Goal: Transaction & Acquisition: Obtain resource

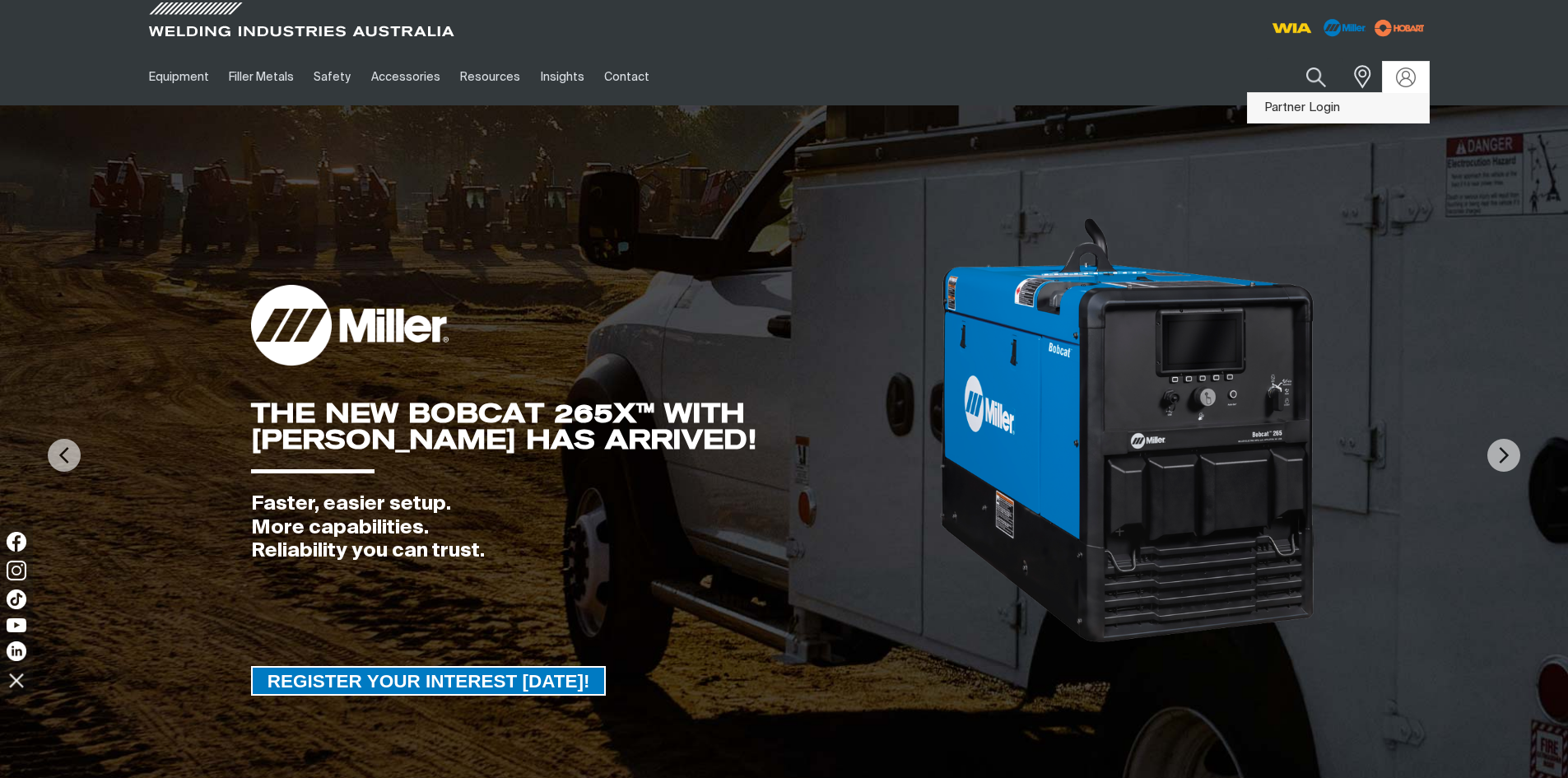
click at [1320, 105] on link "Partner Login" at bounding box center [1339, 109] width 181 height 31
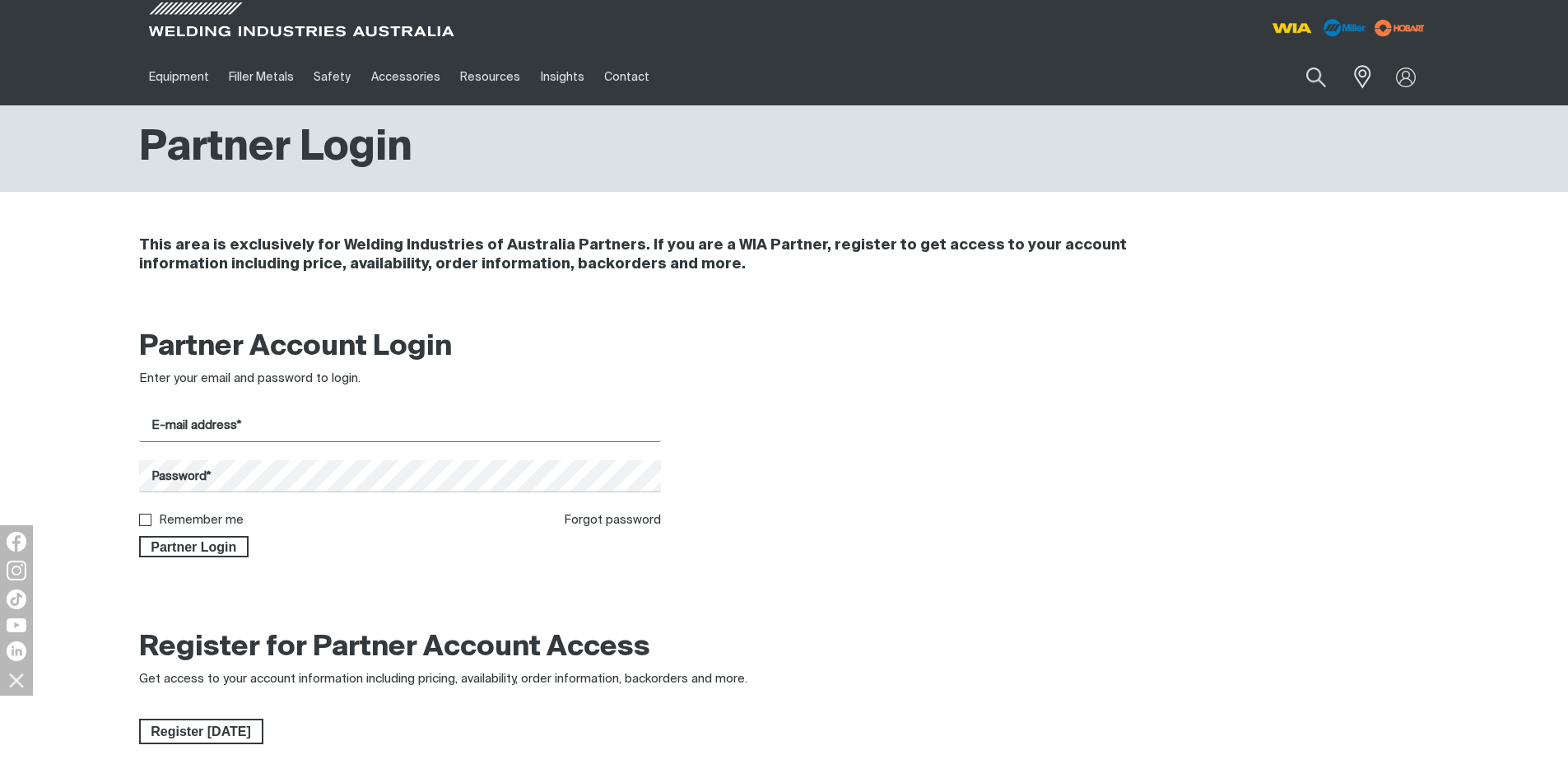
click at [423, 431] on input "E-mail address*" at bounding box center [400, 425] width 522 height 32
type input "[PERSON_NAME][EMAIL_ADDRESS][DOMAIN_NAME]"
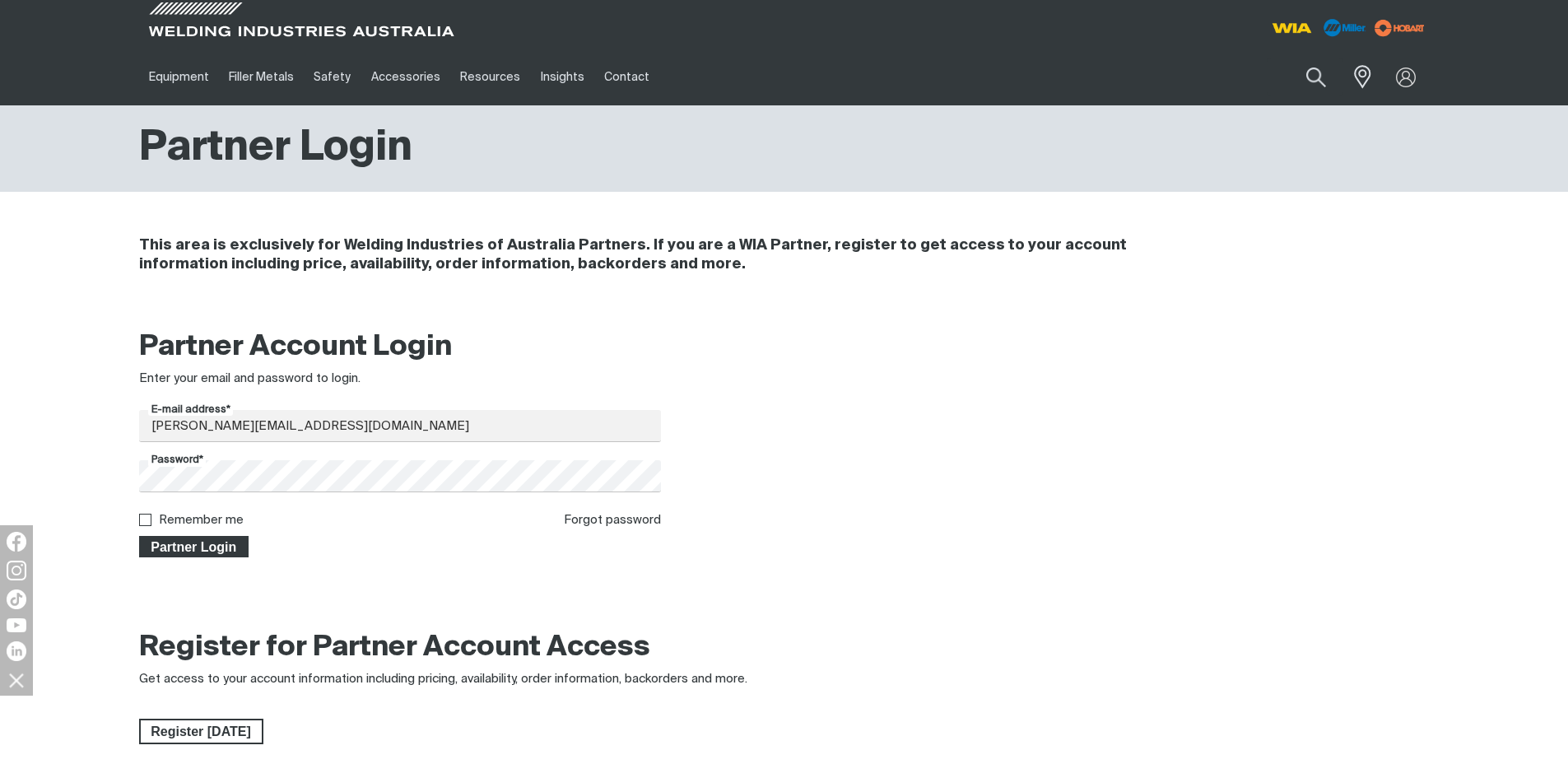
click at [188, 546] on span "Partner Login" at bounding box center [194, 547] width 107 height 22
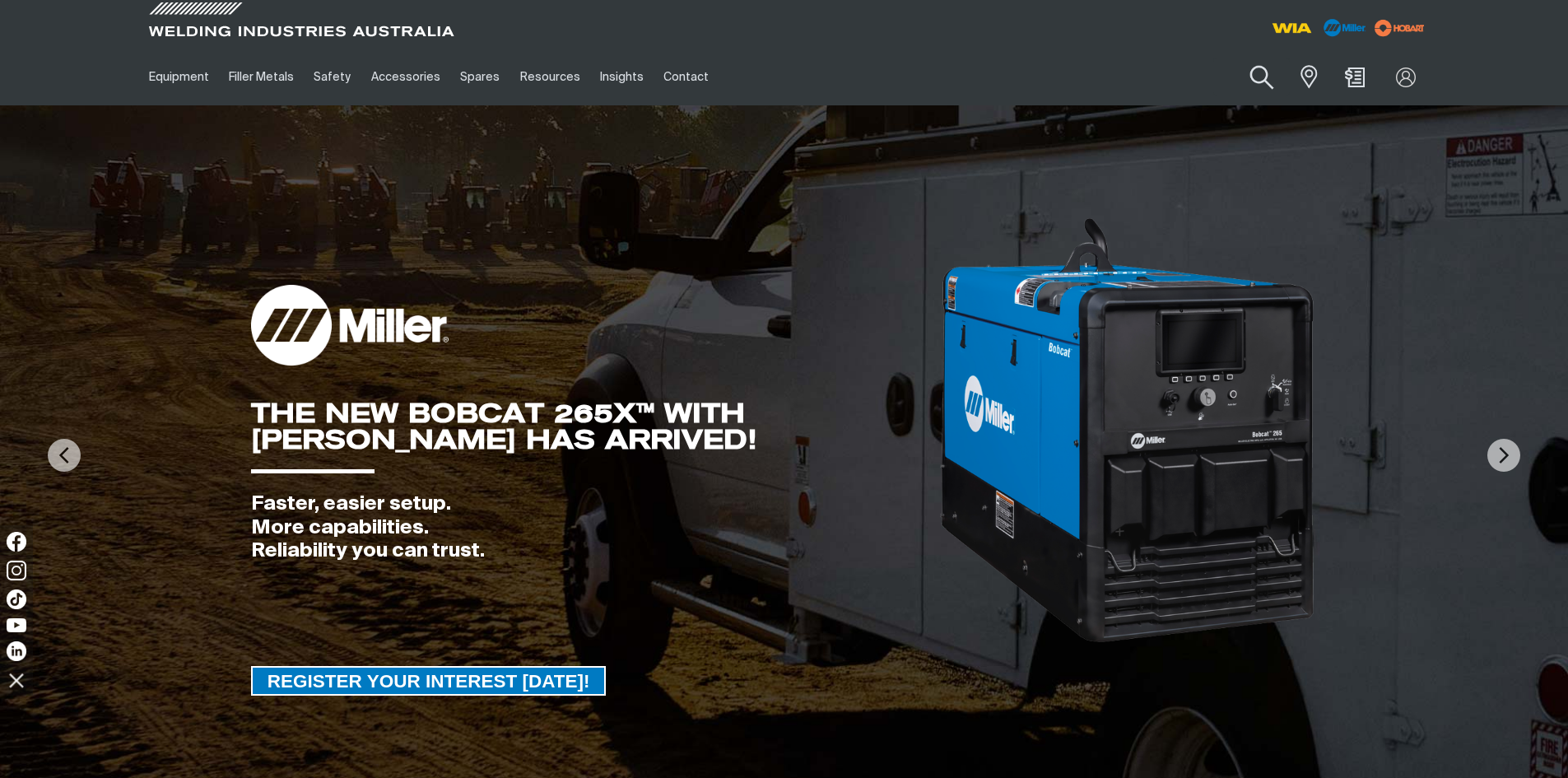
click at [1264, 83] on button "Search products" at bounding box center [1262, 78] width 67 height 47
click at [1159, 75] on input "Search" at bounding box center [1162, 76] width 253 height 37
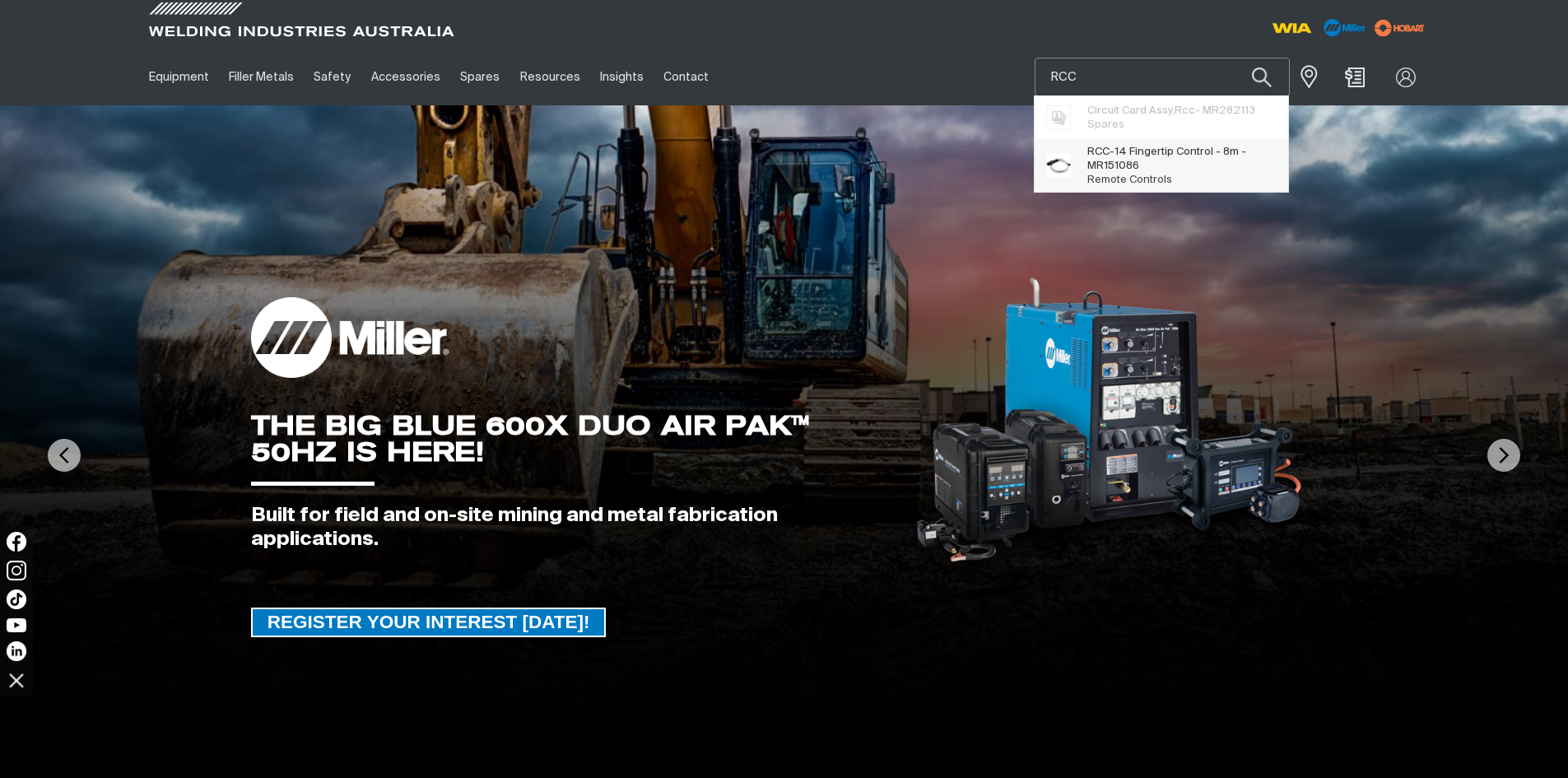
type input "RCC"
click at [1135, 173] on span "RCC -14 Fingertip Control - 8m - MR151086 Remote Controls" at bounding box center [1182, 166] width 189 height 42
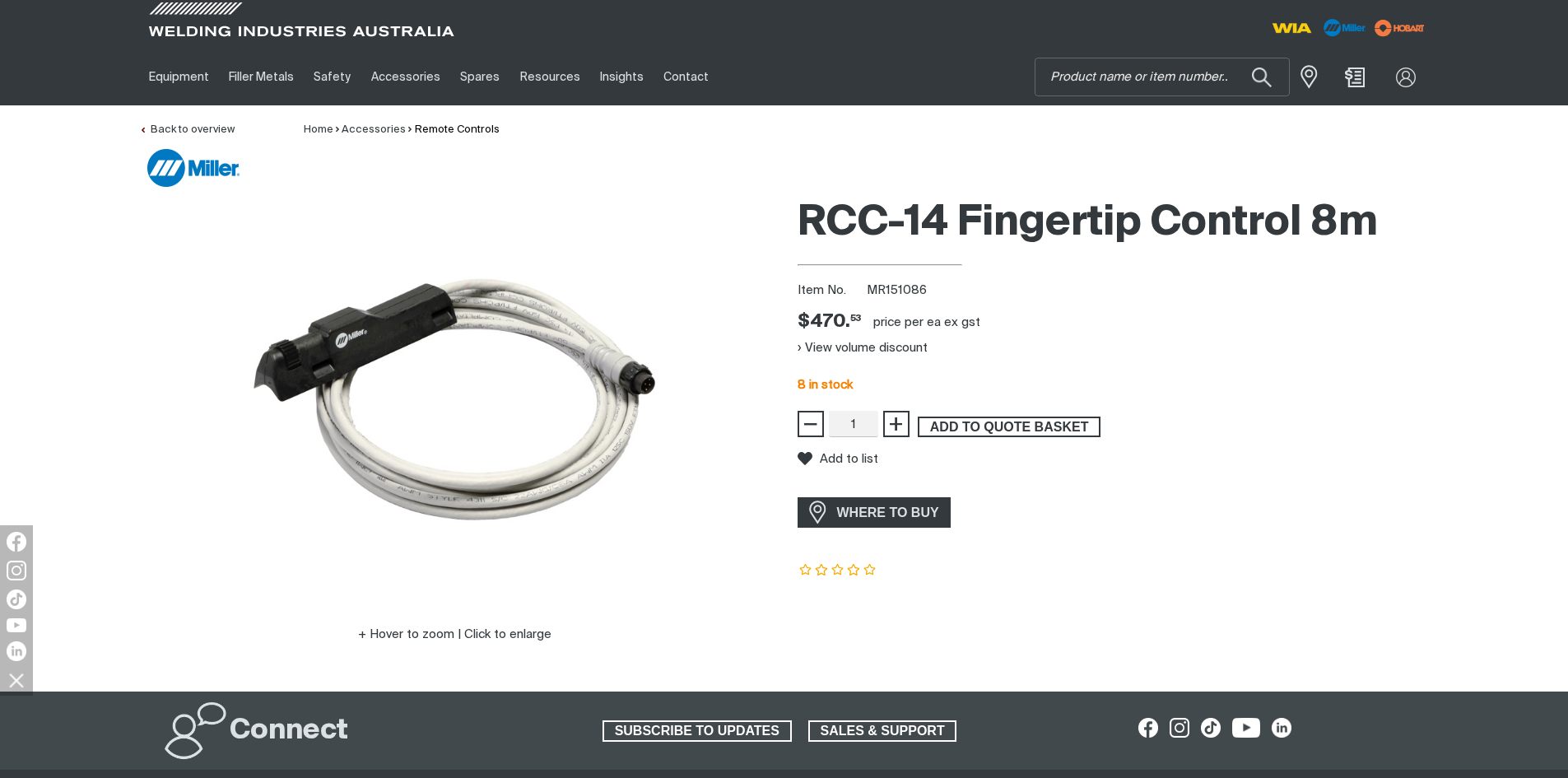
click at [1001, 424] on span "ADD TO QUOTE BASKET" at bounding box center [1009, 427] width 180 height 22
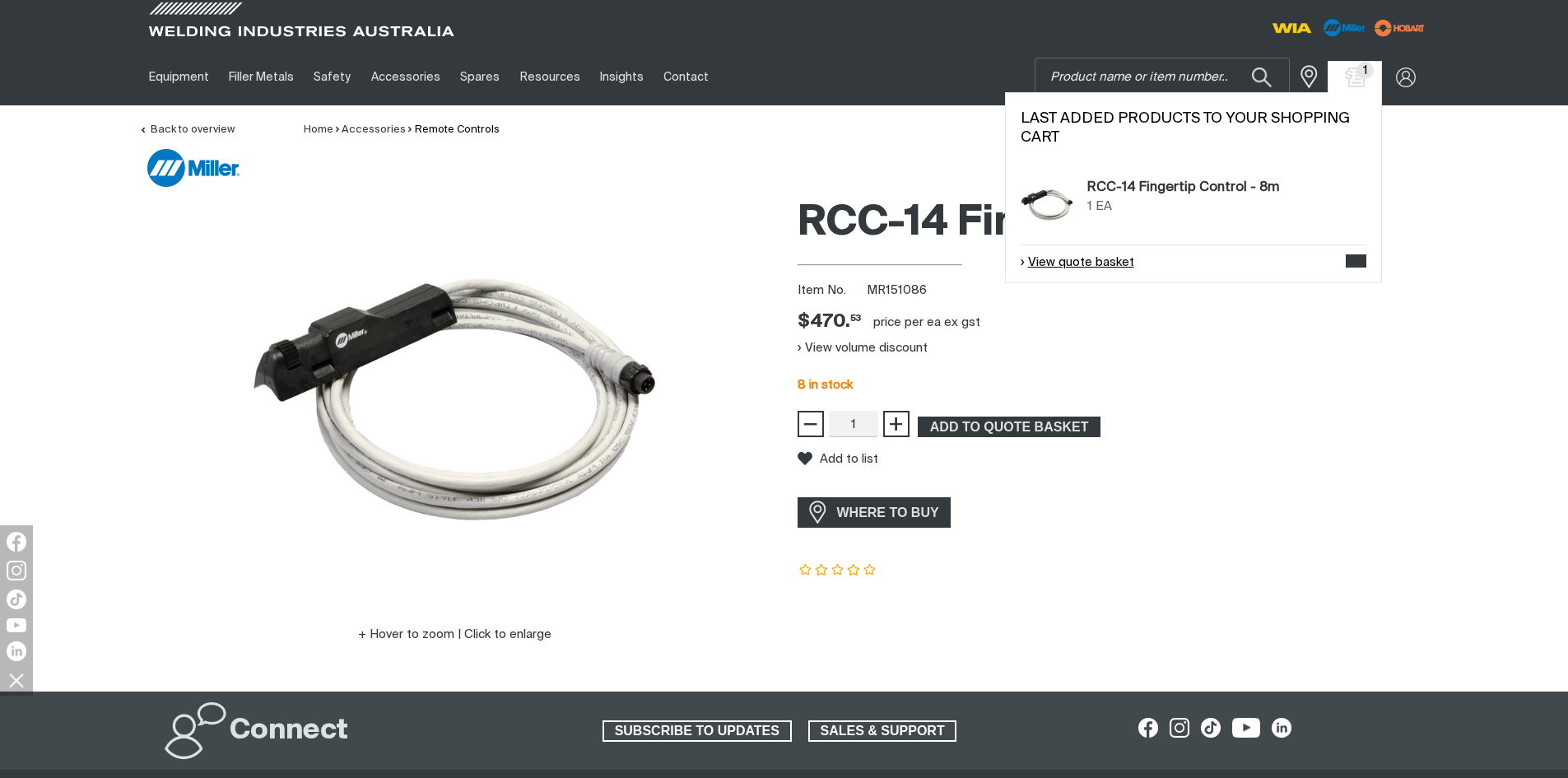
click at [1096, 256] on link "View quote basket" at bounding box center [1076, 262] width 113 height 19
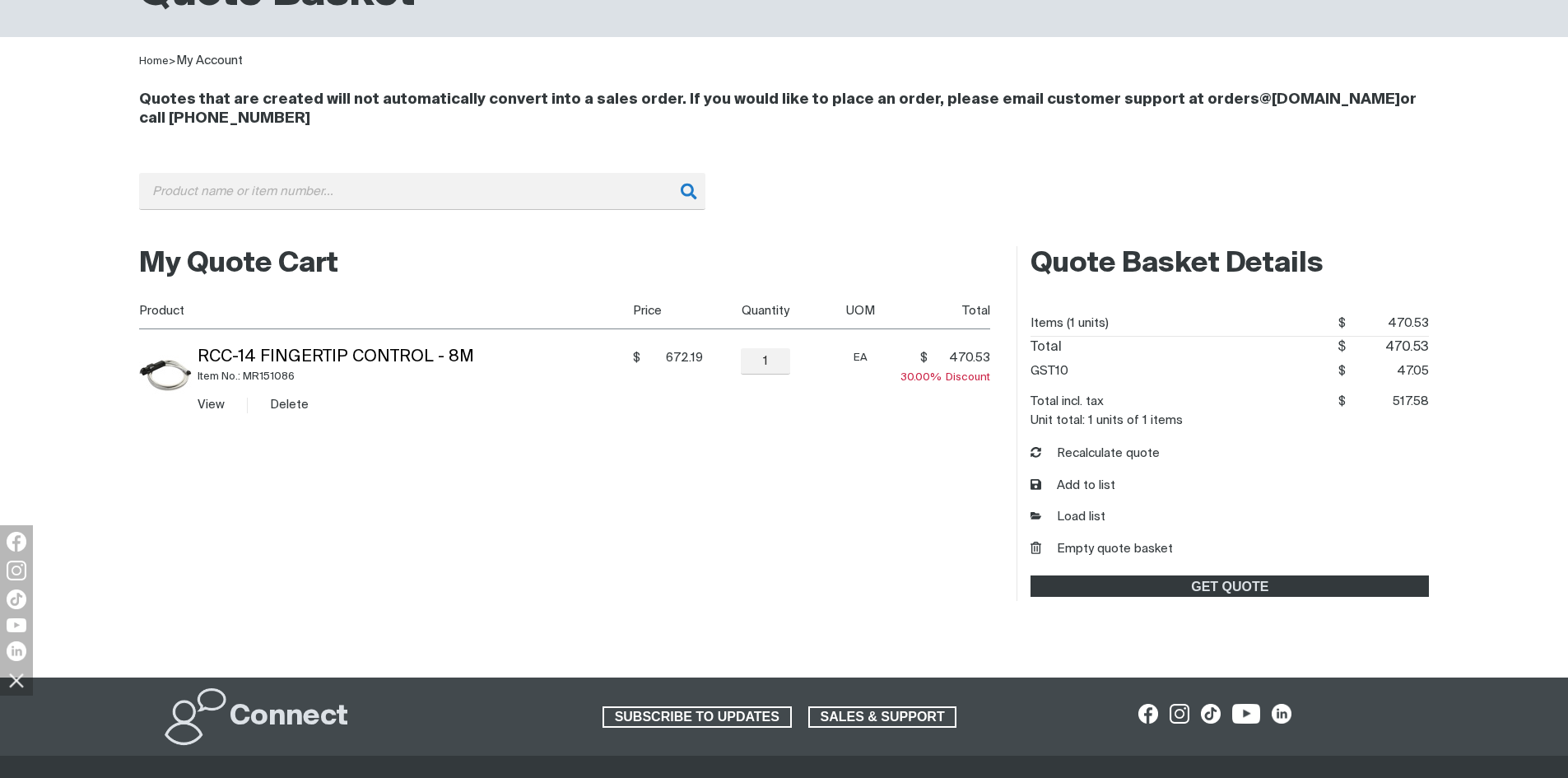
scroll to position [164, 0]
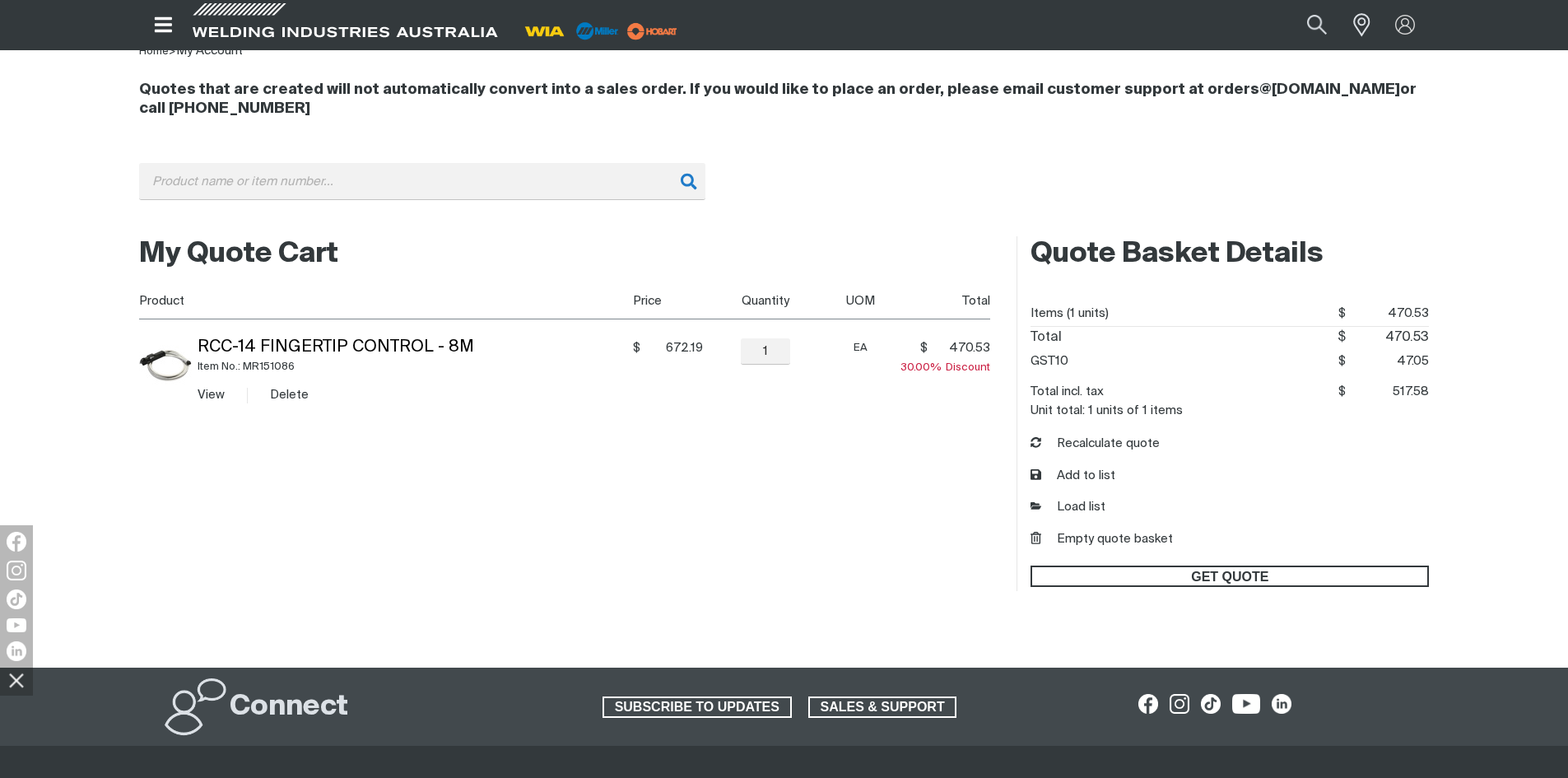
click at [1245, 576] on span "GET QUOTE" at bounding box center [1230, 576] width 395 height 22
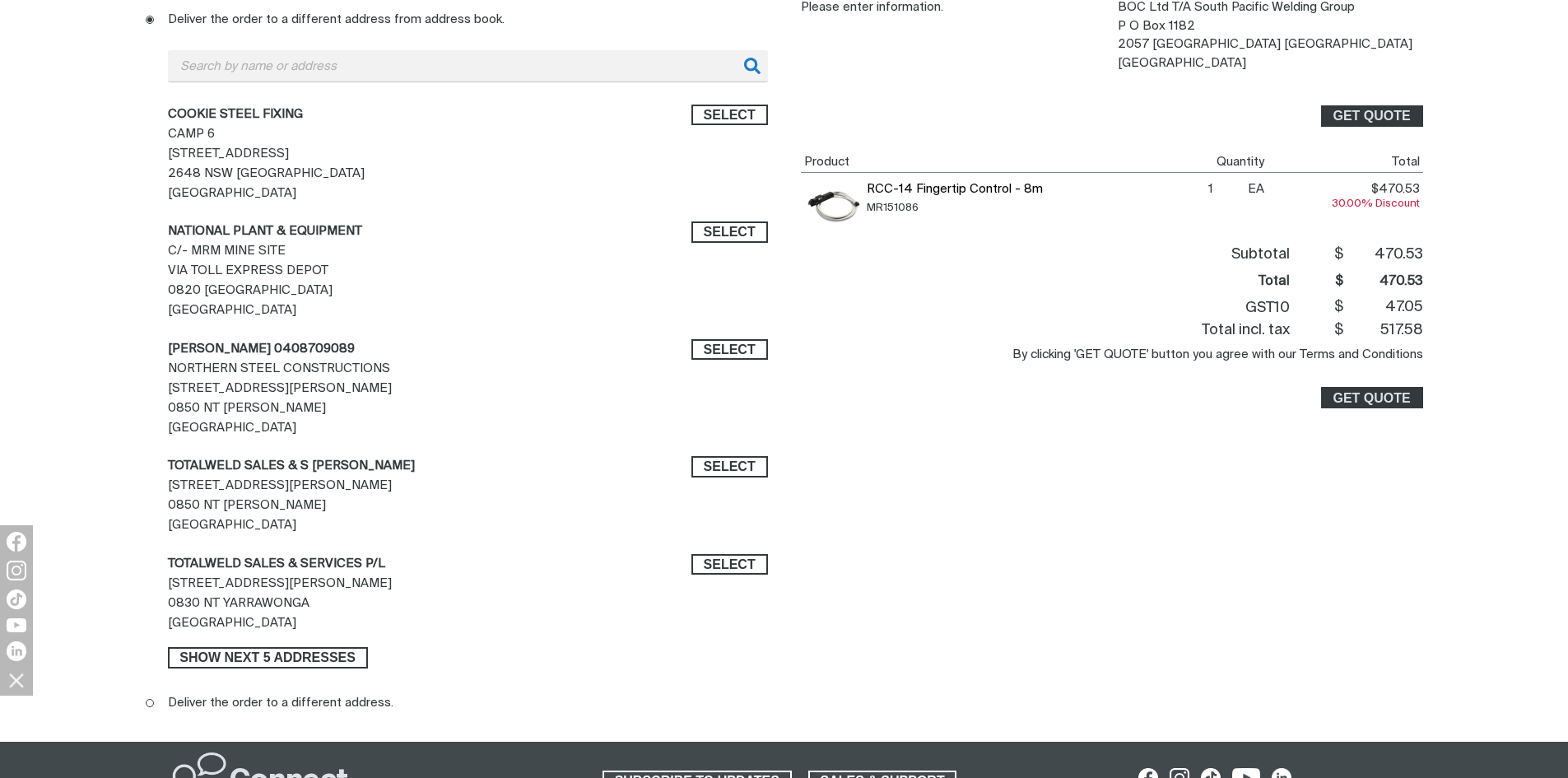
scroll to position [576, 0]
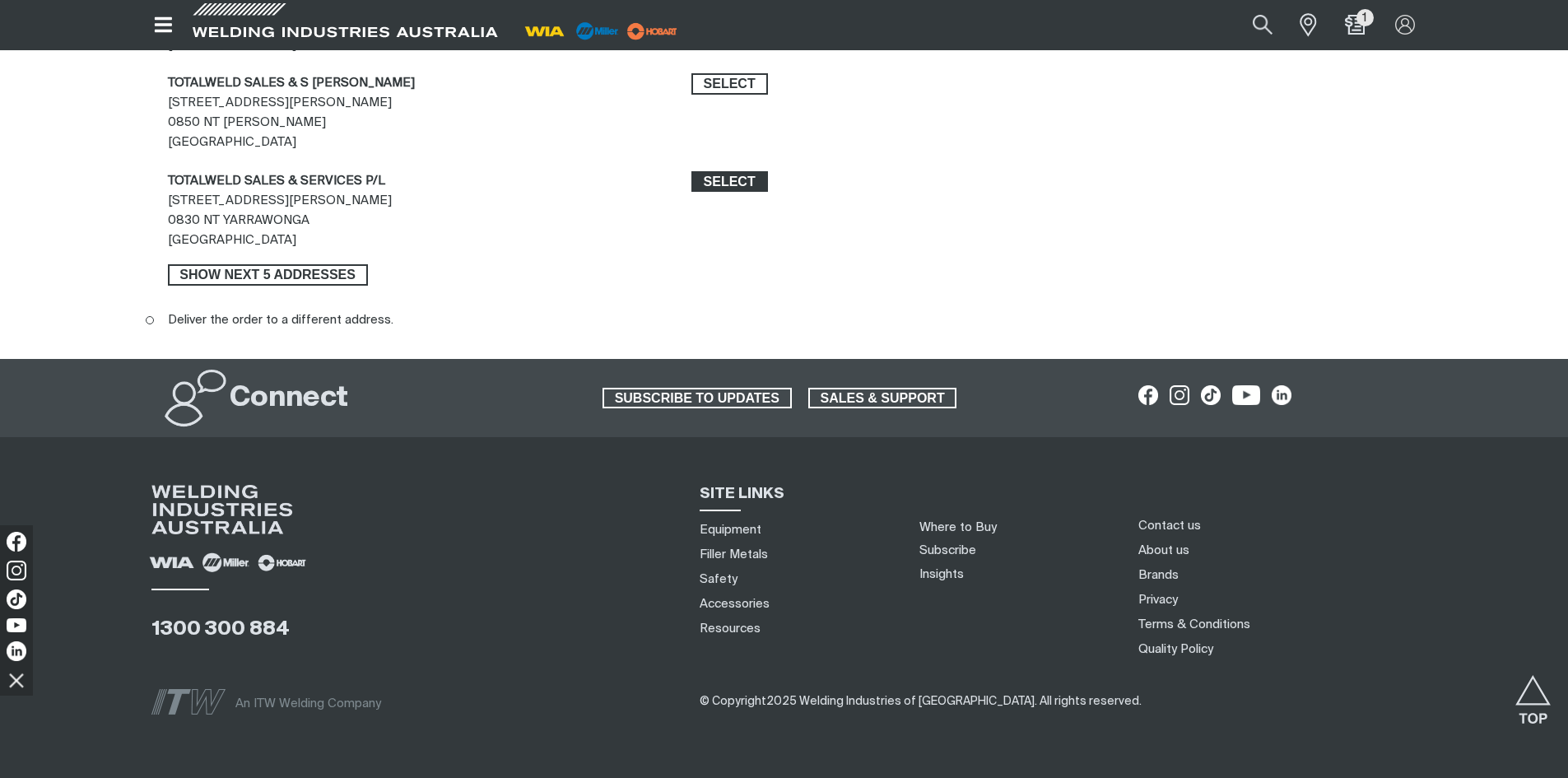
click at [742, 177] on span "Select" at bounding box center [729, 182] width 52 height 22
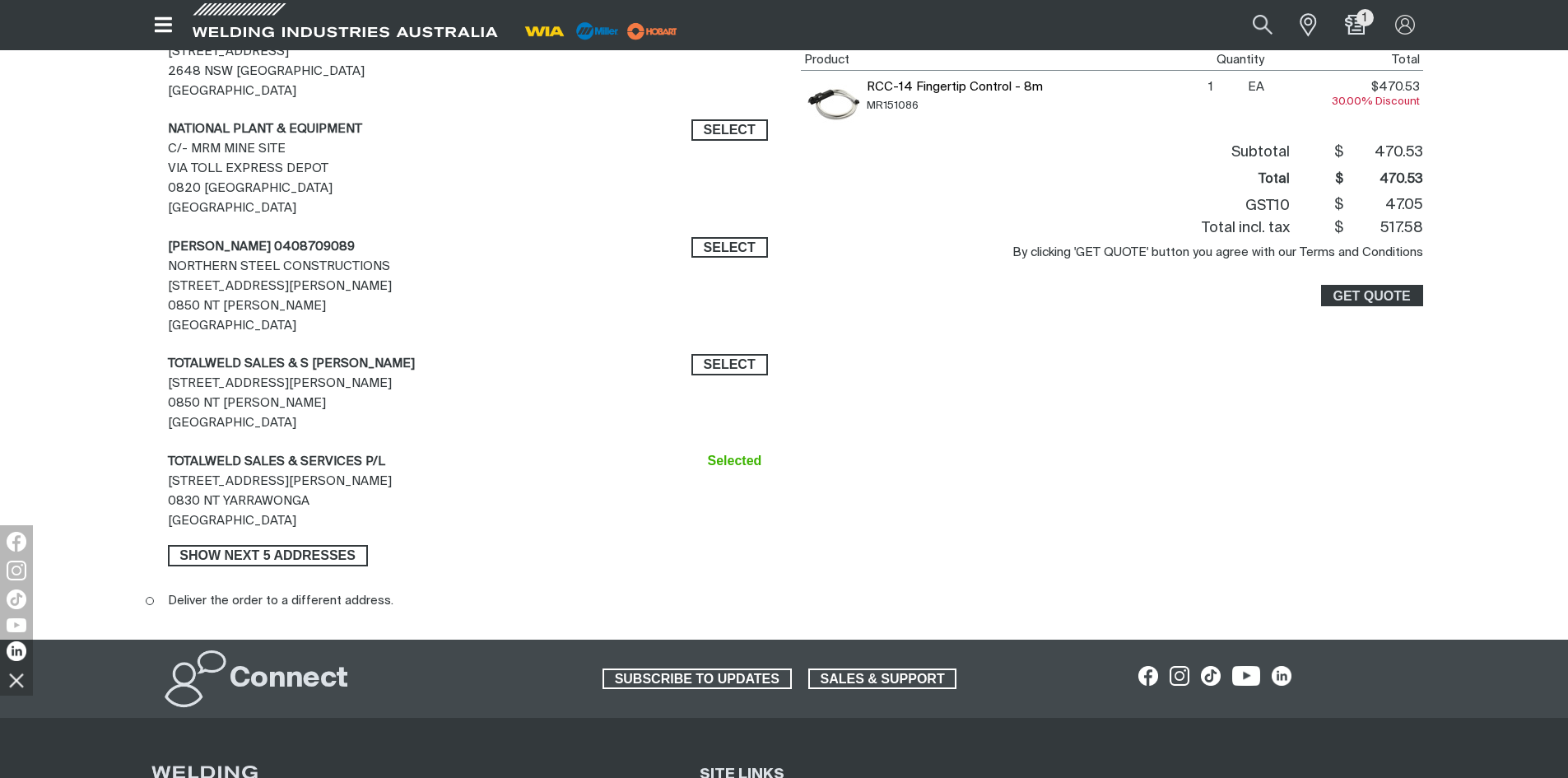
scroll to position [247, 0]
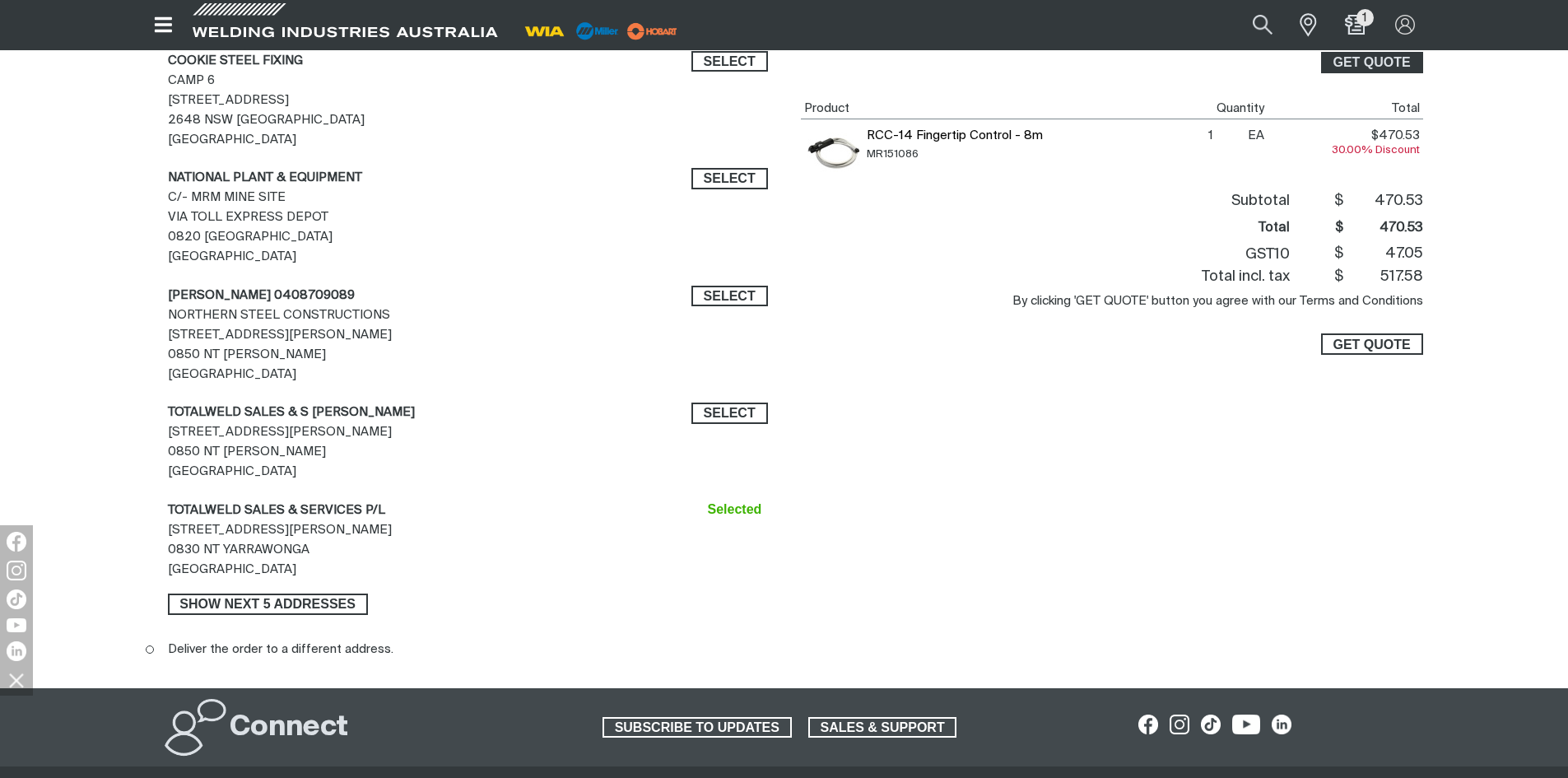
click at [1389, 343] on span "GET QUOTE" at bounding box center [1370, 345] width 77 height 22
